Goal: Find specific fact: Find specific fact

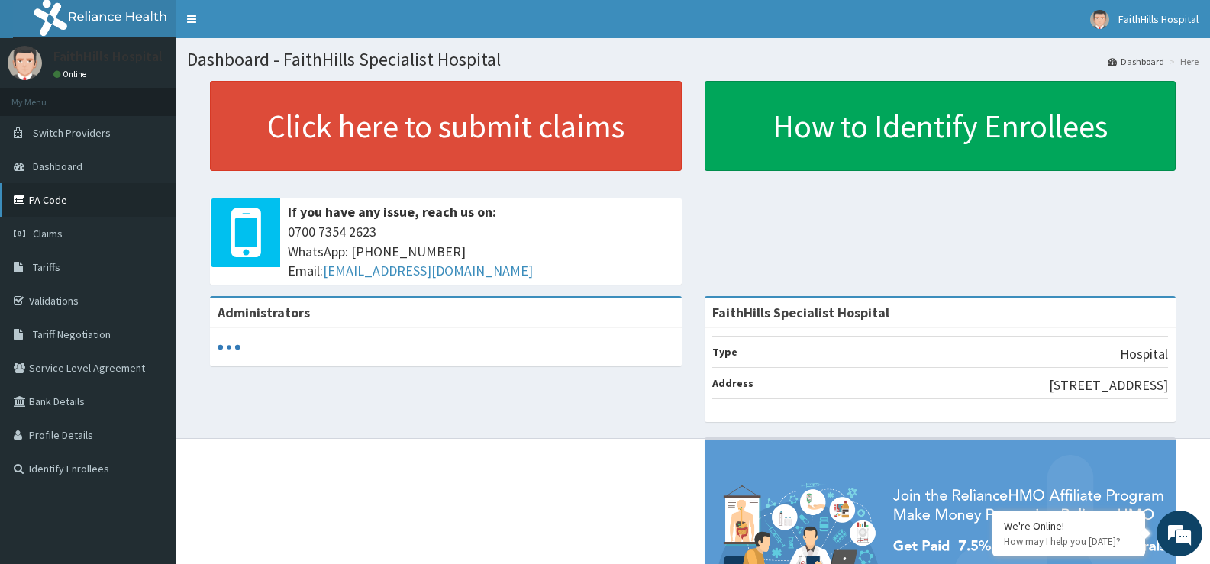
click at [63, 208] on link "PA Code" at bounding box center [88, 200] width 176 height 34
click at [53, 195] on link "PA Code" at bounding box center [88, 200] width 176 height 34
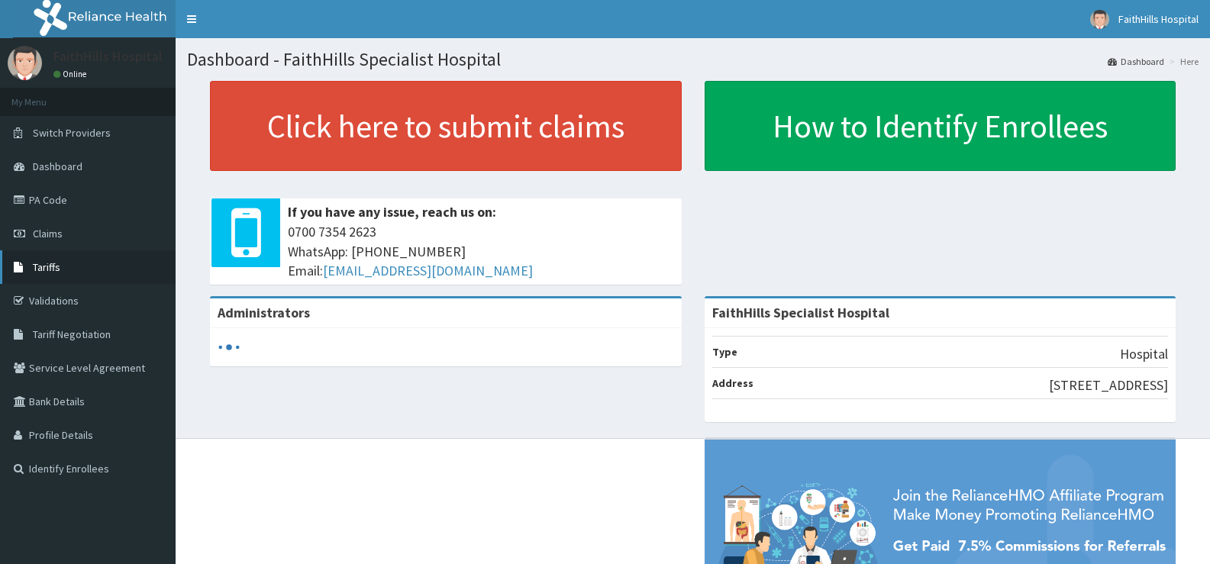
click at [65, 271] on link "Tariffs" at bounding box center [88, 267] width 176 height 34
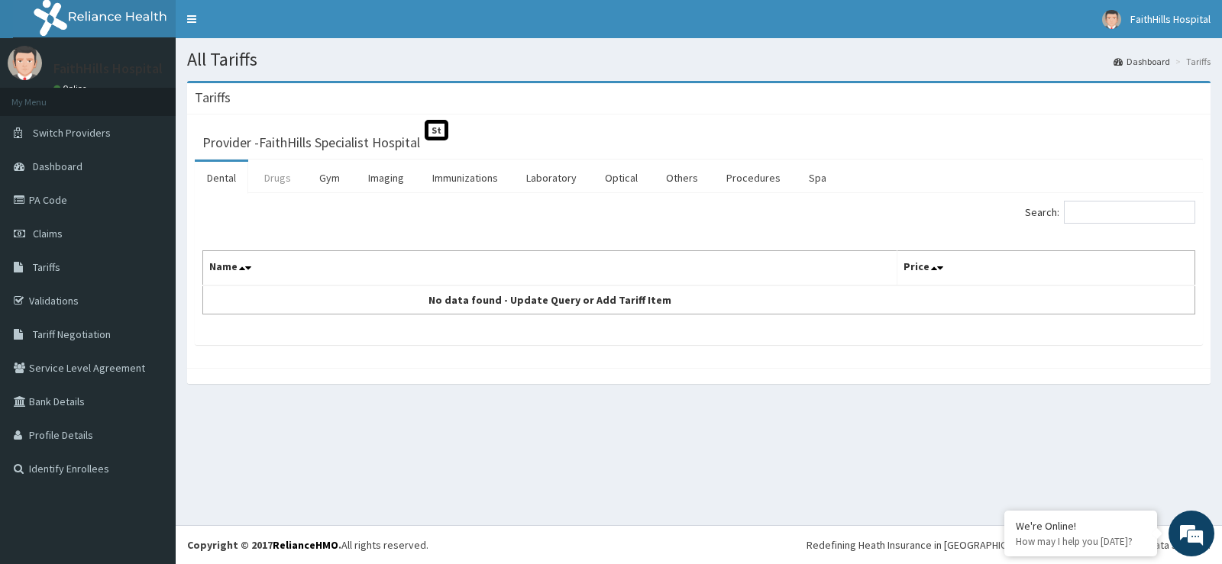
click at [279, 179] on link "Drugs" at bounding box center [277, 178] width 51 height 32
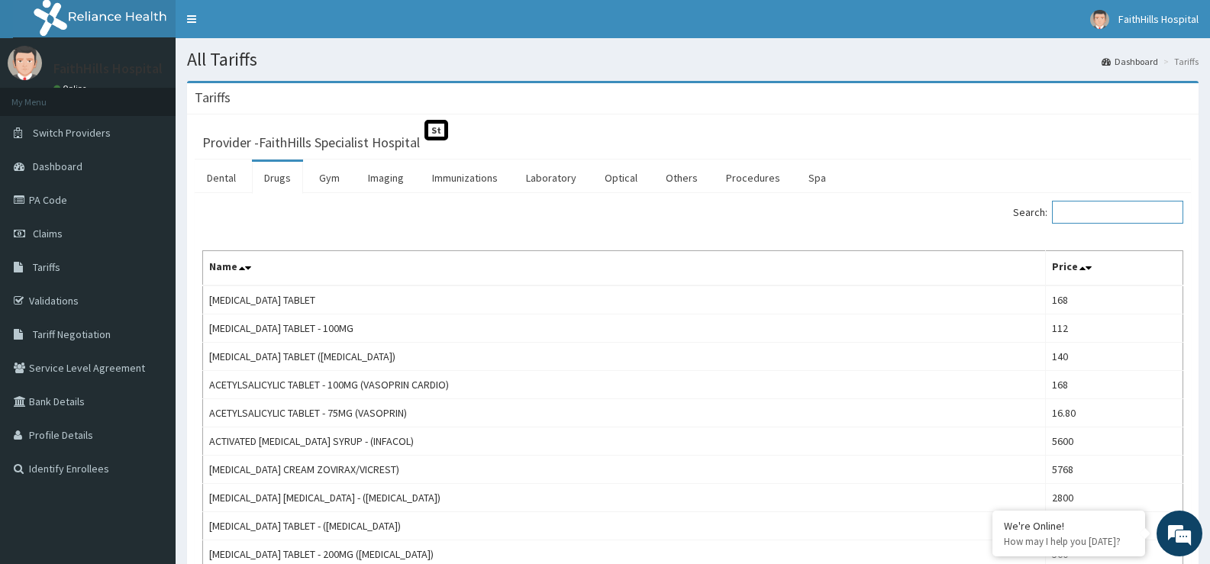
click at [1089, 214] on input "Search:" at bounding box center [1117, 212] width 131 height 23
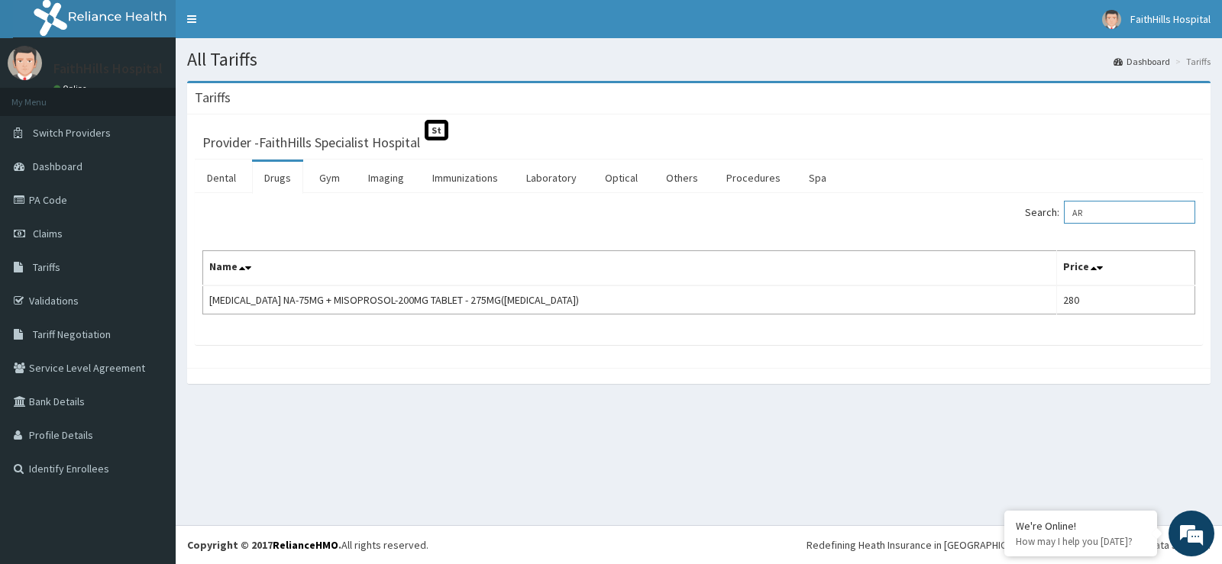
type input "A"
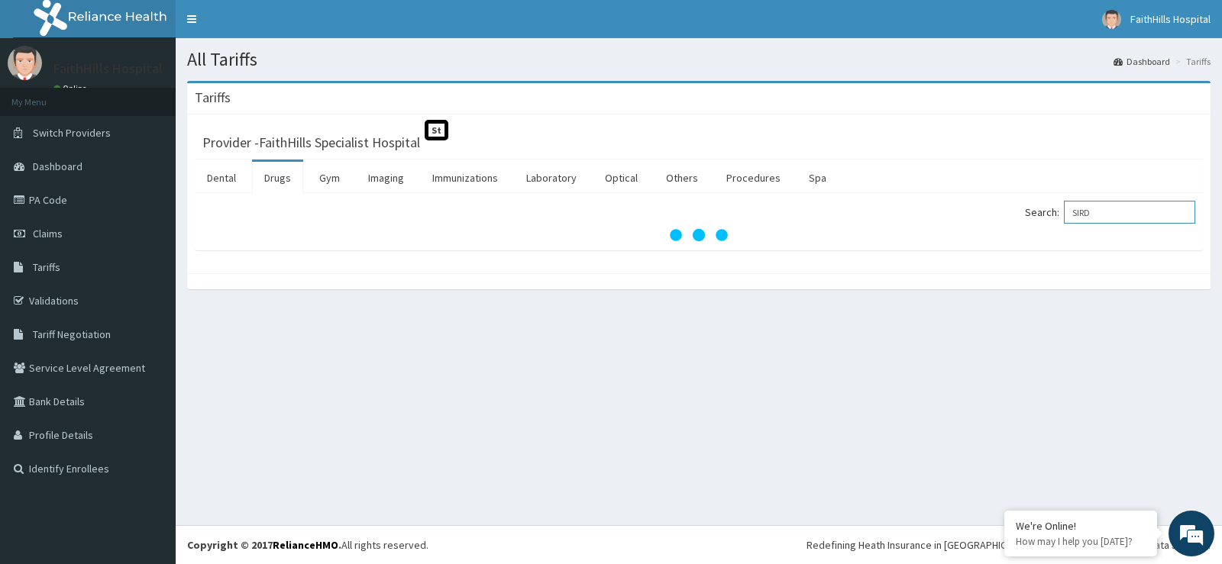
type input "SIRD"
